Goal: Information Seeking & Learning: Learn about a topic

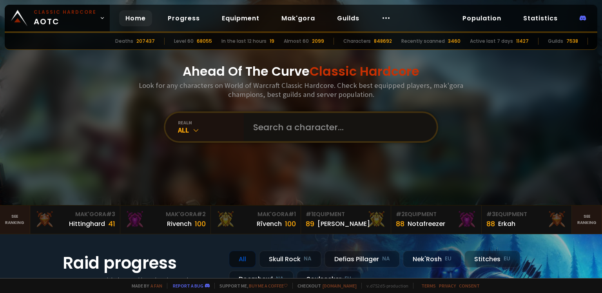
click at [313, 124] on input "text" at bounding box center [338, 127] width 179 height 28
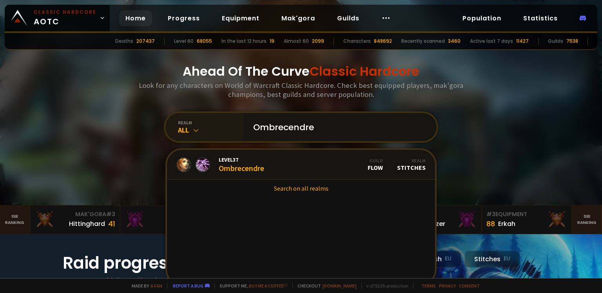
type input "Ombrecendre"
click at [197, 132] on icon at bounding box center [196, 130] width 8 height 8
click at [151, 94] on h3 "Look for any characters on World of Warcraft Classic Hardcore. Check best equip…" at bounding box center [301, 90] width 331 height 18
click at [196, 133] on icon at bounding box center [196, 130] width 8 height 8
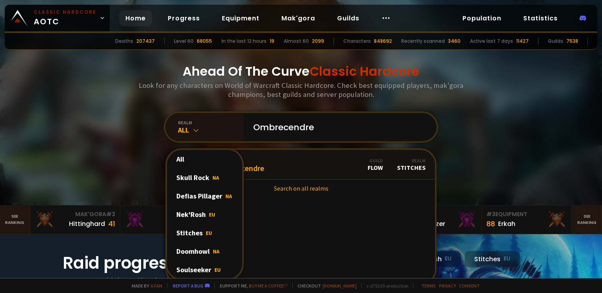
click at [194, 267] on div "Soulseeker EU" at bounding box center [204, 269] width 75 height 18
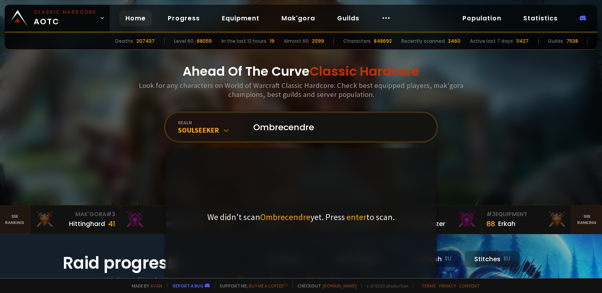
drag, startPoint x: 366, startPoint y: 125, endPoint x: 205, endPoint y: 111, distance: 161.8
click at [249, 113] on input "Ombrecendre" at bounding box center [338, 127] width 179 height 28
type input "Ëquinoxe"
click at [307, 126] on input "Ëquinoxe" at bounding box center [338, 127] width 179 height 28
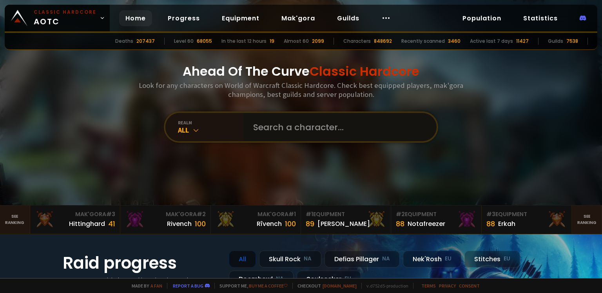
click at [298, 130] on input "text" at bounding box center [338, 127] width 179 height 28
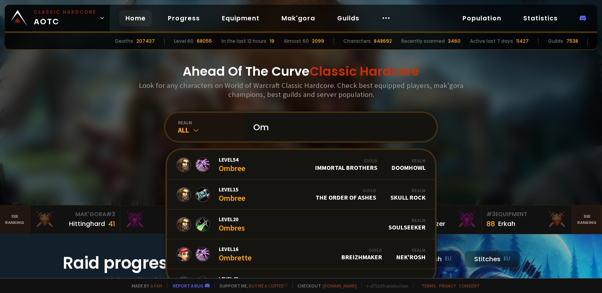
type input "O"
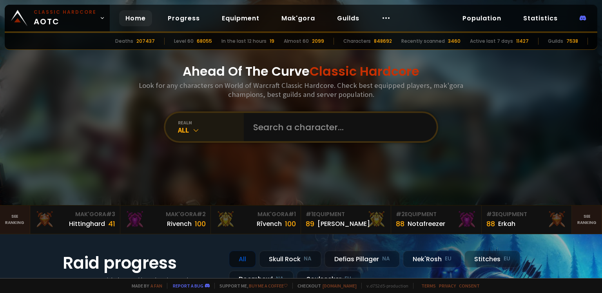
click at [195, 128] on icon at bounding box center [196, 130] width 8 height 8
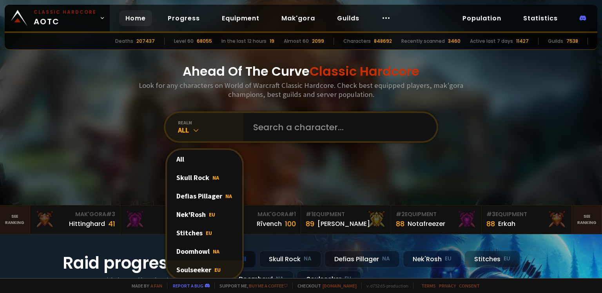
click at [191, 267] on div "Soulseeker EU" at bounding box center [204, 269] width 75 height 18
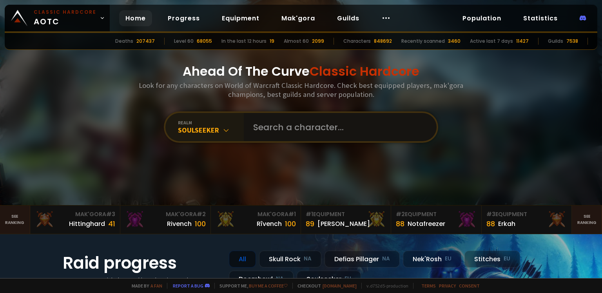
click at [272, 135] on input "text" at bounding box center [338, 127] width 179 height 28
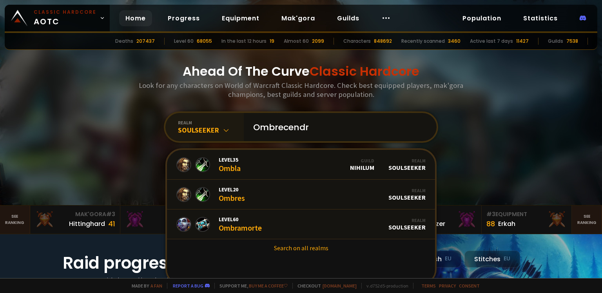
type input "Ombrecendre"
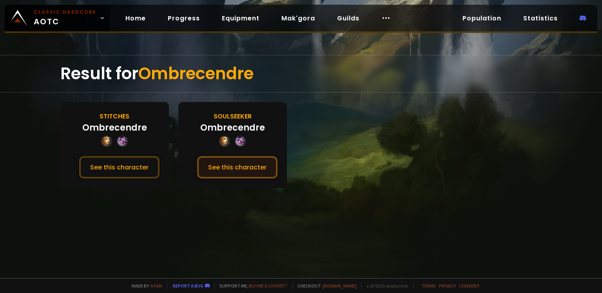
click at [250, 169] on button "See this character" at bounding box center [237, 167] width 80 height 22
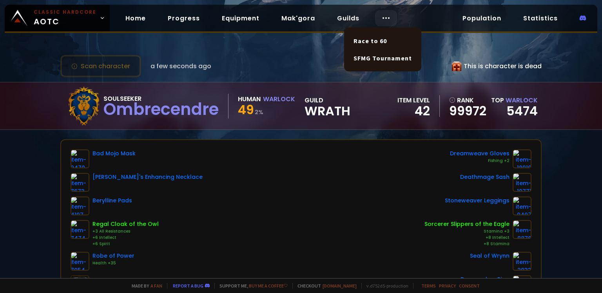
click at [386, 20] on icon at bounding box center [386, 17] width 9 height 9
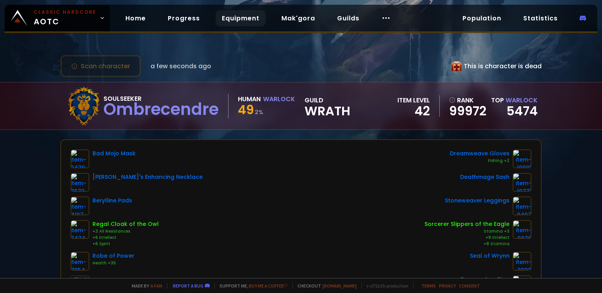
click at [249, 16] on link "Equipment" at bounding box center [241, 18] width 50 height 16
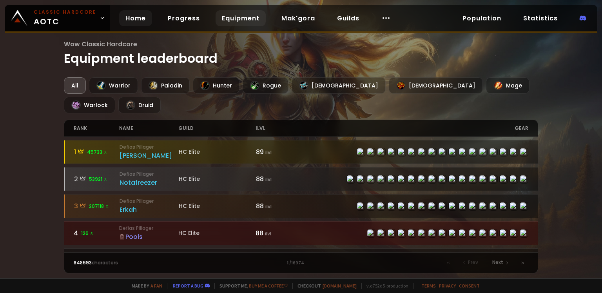
click at [131, 19] on link "Home" at bounding box center [135, 18] width 33 height 16
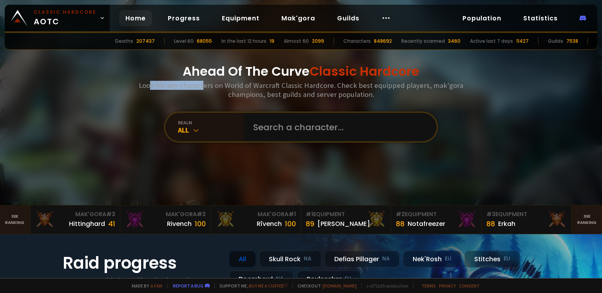
drag, startPoint x: 154, startPoint y: 89, endPoint x: 206, endPoint y: 89, distance: 52.2
click at [206, 89] on h3 "Look for any characters on World of Warcraft Classic Hardcore. Check best equip…" at bounding box center [301, 90] width 331 height 18
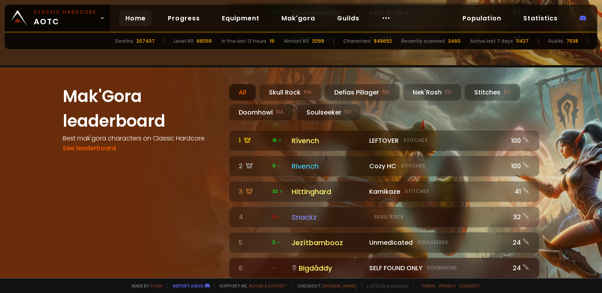
scroll to position [659, 0]
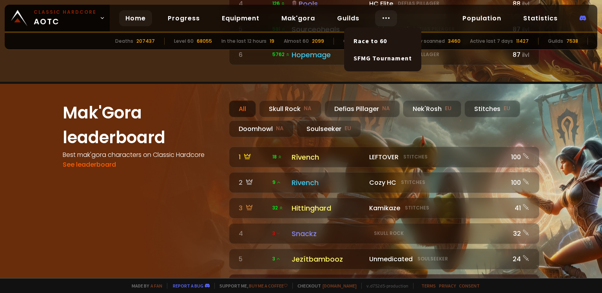
click at [384, 18] on icon at bounding box center [386, 17] width 9 height 9
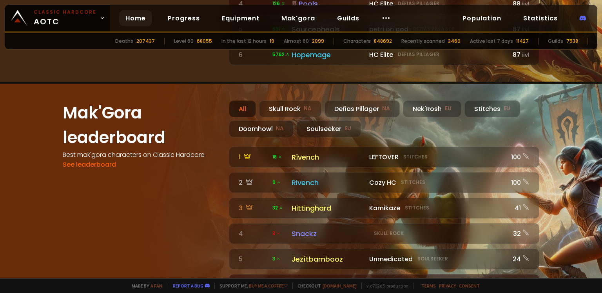
click at [166, 211] on div "Mak'Gora leaderboard Best mak'gora characters on Classic Hardcore See leaderboa…" at bounding box center [141, 197] width 157 height 195
click at [382, 16] on icon at bounding box center [386, 17] width 9 height 9
click at [181, 20] on link "Progress" at bounding box center [184, 18] width 45 height 16
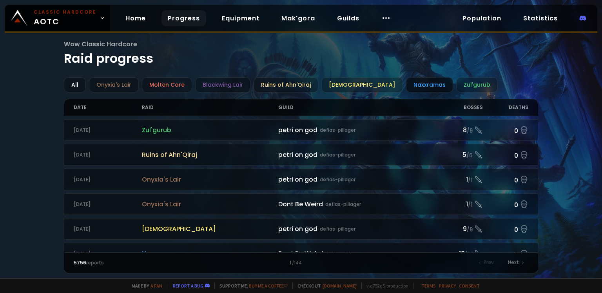
click at [406, 86] on div "Naxxramas" at bounding box center [429, 84] width 47 height 15
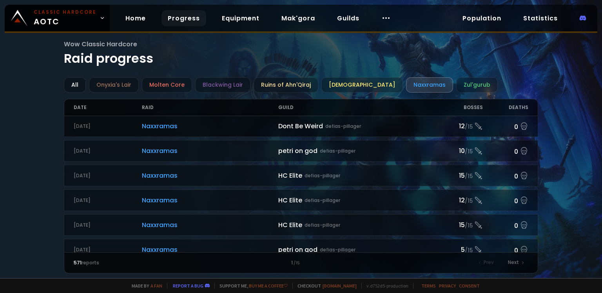
scroll to position [53, 0]
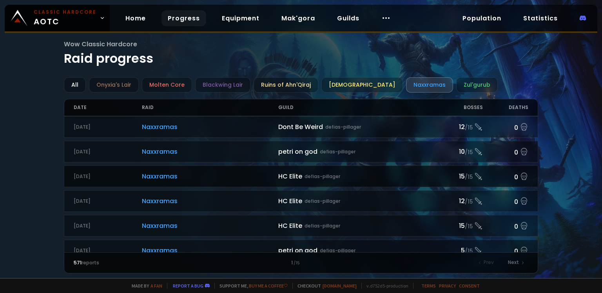
click at [296, 172] on div "HC Elite defias-pillager" at bounding box center [357, 176] width 159 height 10
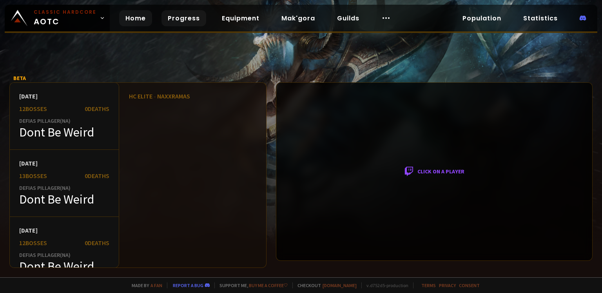
click at [135, 17] on link "Home" at bounding box center [135, 18] width 33 height 16
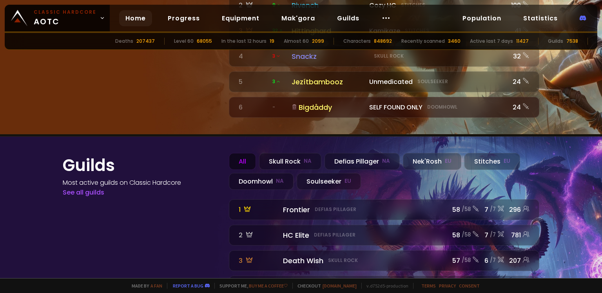
scroll to position [832, 0]
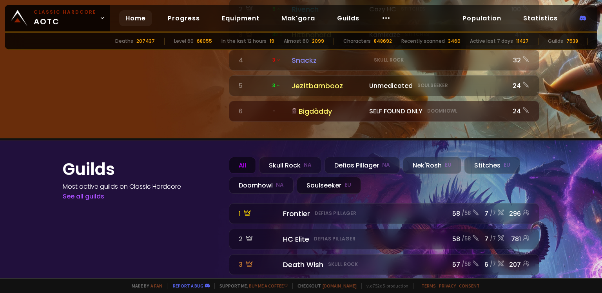
click at [313, 177] on div "Soulseeker EU" at bounding box center [329, 185] width 64 height 17
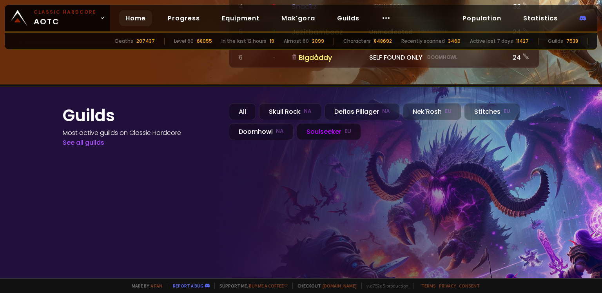
scroll to position [890, 0]
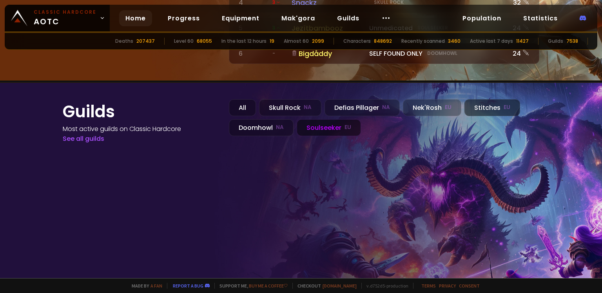
click at [475, 99] on div "Stitches EU" at bounding box center [493, 107] width 56 height 17
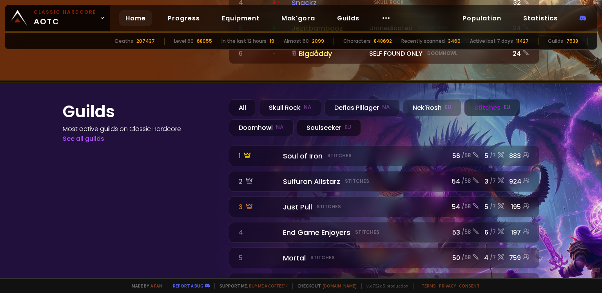
click at [332, 119] on div "Soulseeker EU" at bounding box center [329, 127] width 64 height 17
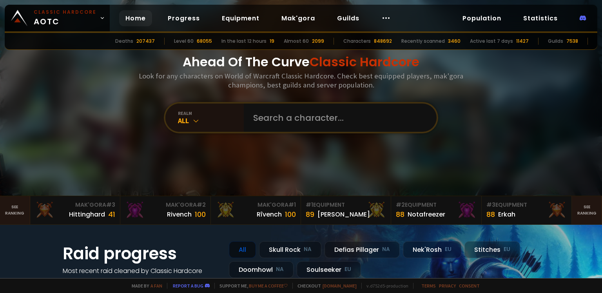
scroll to position [0, 0]
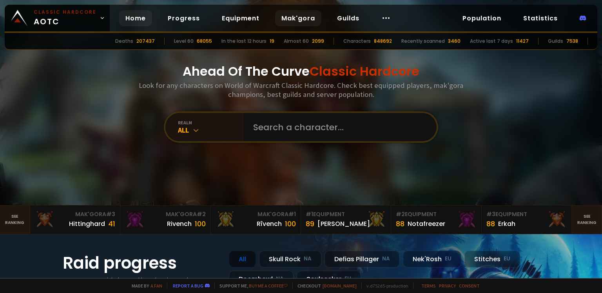
click at [291, 16] on link "Mak'gora" at bounding box center [298, 18] width 46 height 16
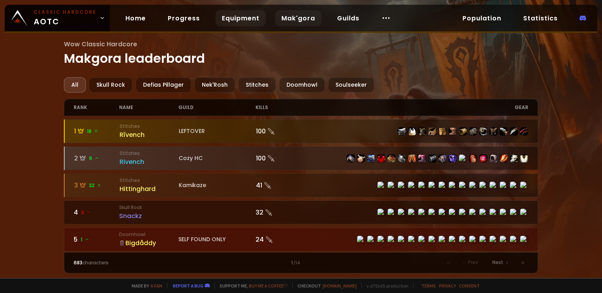
click at [231, 15] on link "Equipment" at bounding box center [241, 18] width 50 height 16
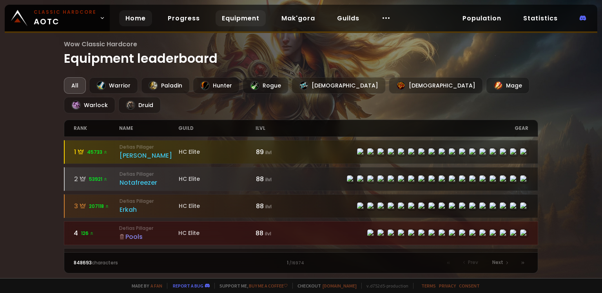
click at [137, 20] on link "Home" at bounding box center [135, 18] width 33 height 16
